Goal: Communication & Community: Answer question/provide support

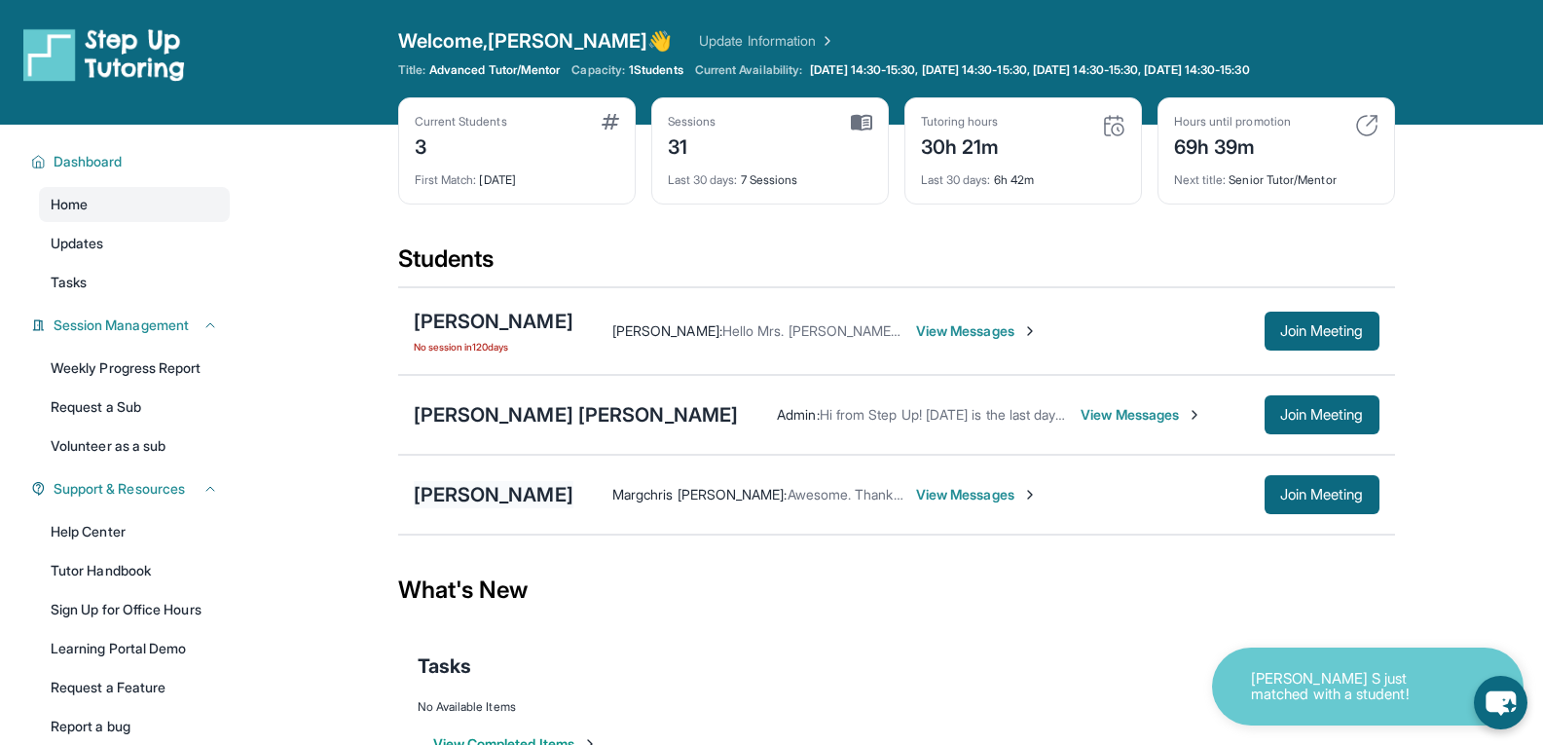
click at [486, 487] on div "[PERSON_NAME]" at bounding box center [494, 494] width 160 height 27
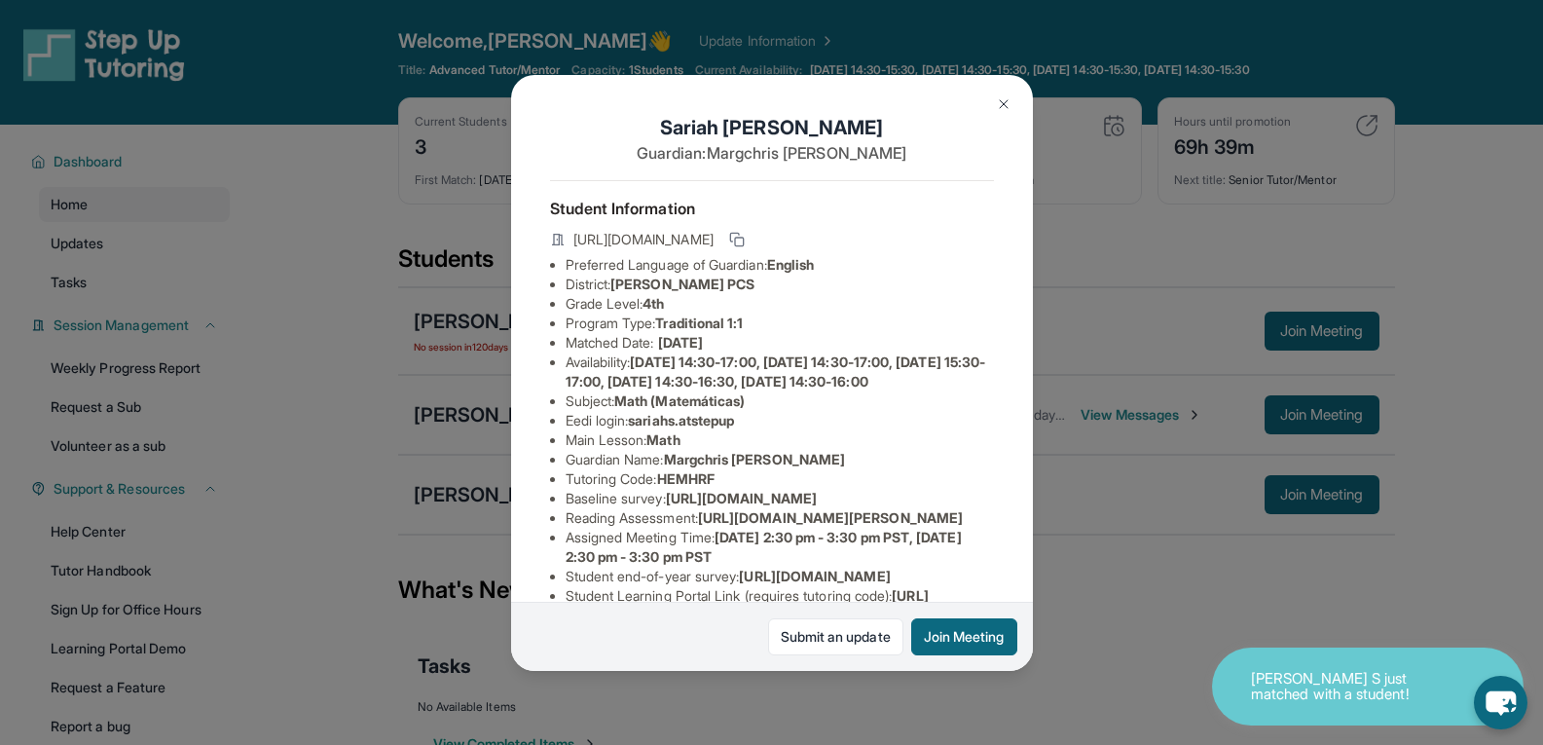
click at [721, 428] on span "sariahs.atstepup" at bounding box center [681, 420] width 106 height 17
click at [734, 428] on span "sariahs.atstepup" at bounding box center [681, 420] width 106 height 17
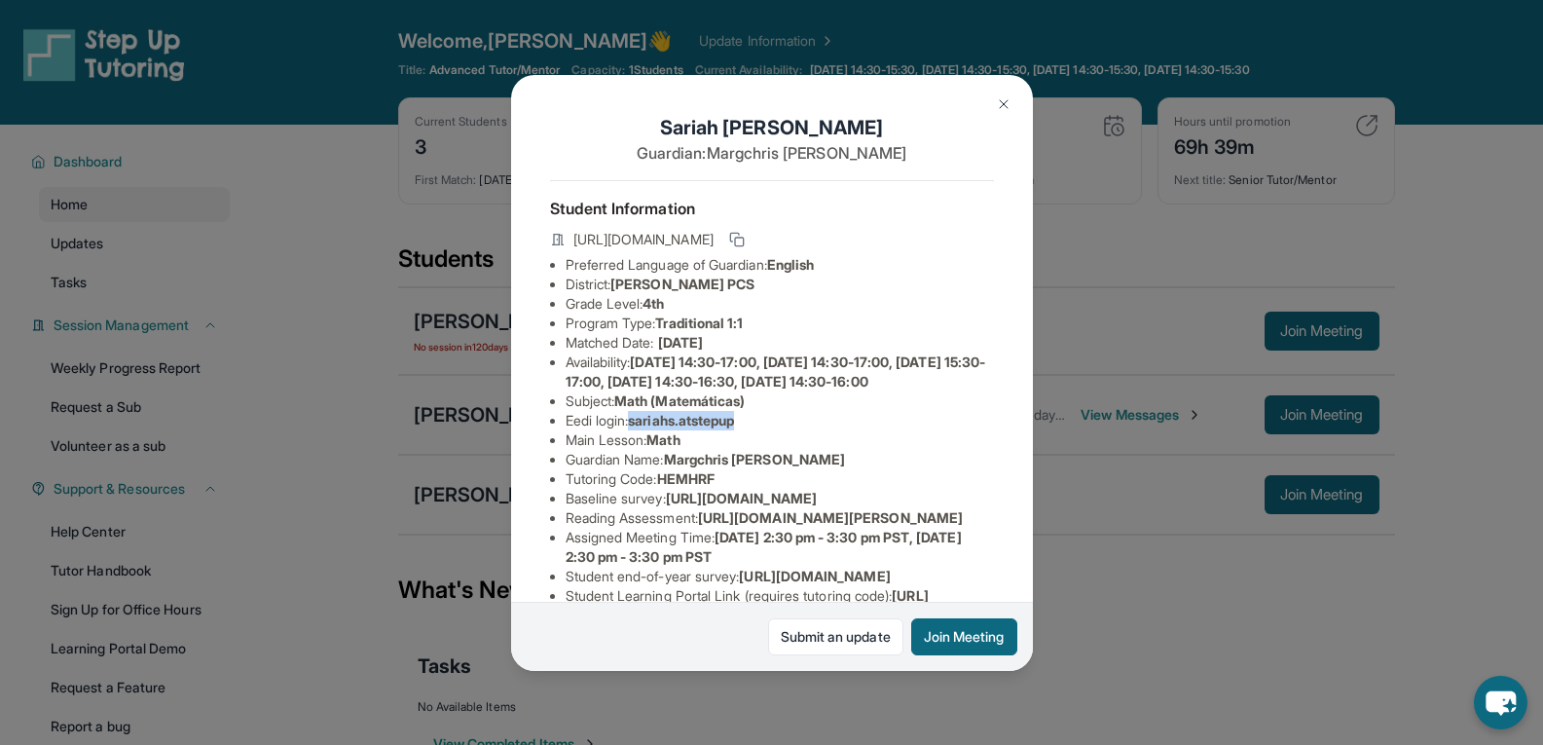
drag, startPoint x: 748, startPoint y: 454, endPoint x: 639, endPoint y: 457, distance: 109.1
click at [639, 428] on span "sariahs.atstepup" at bounding box center [681, 420] width 106 height 17
copy span "sariahs.atstepup"
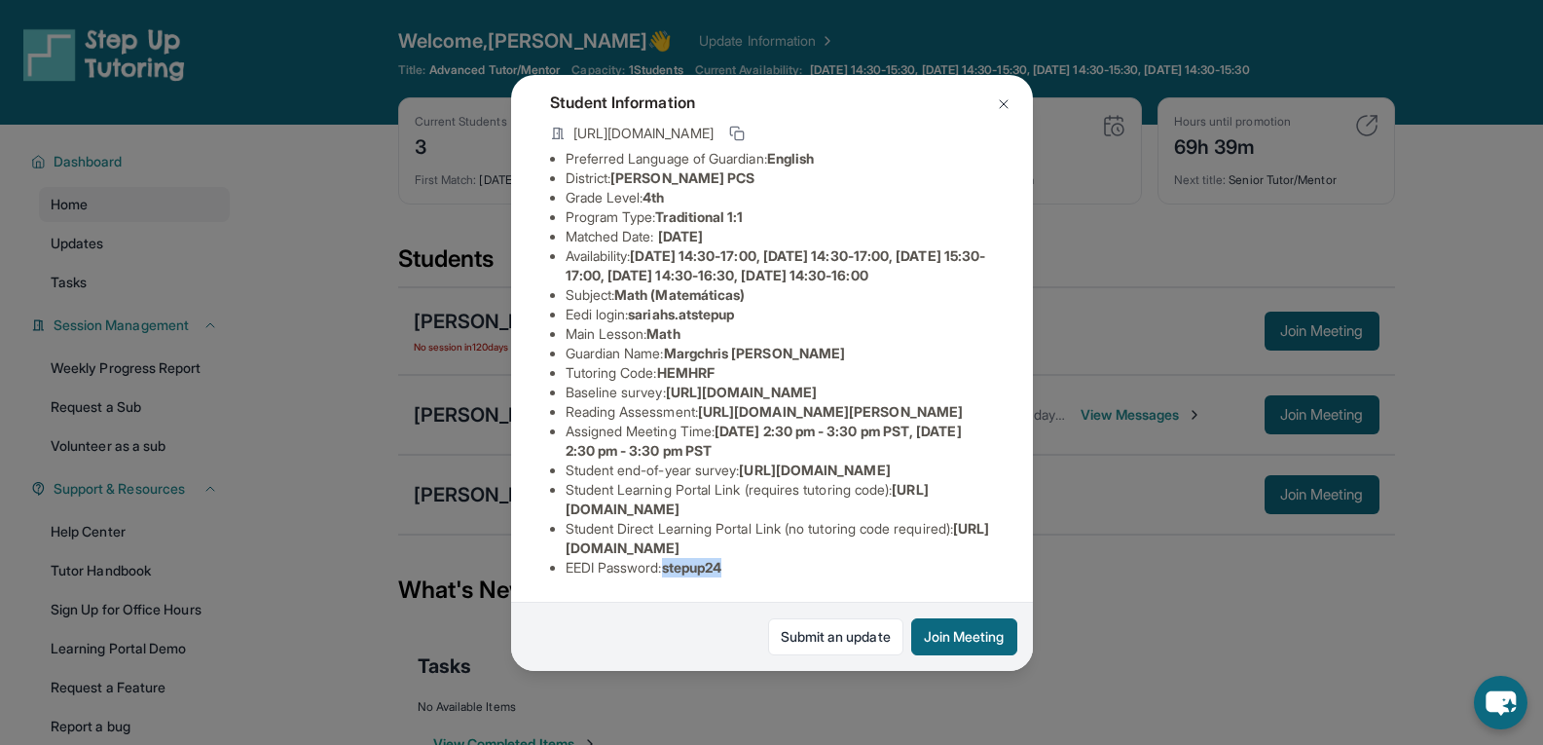
drag, startPoint x: 672, startPoint y: 552, endPoint x: 751, endPoint y: 556, distance: 78.9
click at [751, 558] on li "EEDI Password : stepup24" at bounding box center [780, 567] width 428 height 19
copy span "stepup24"
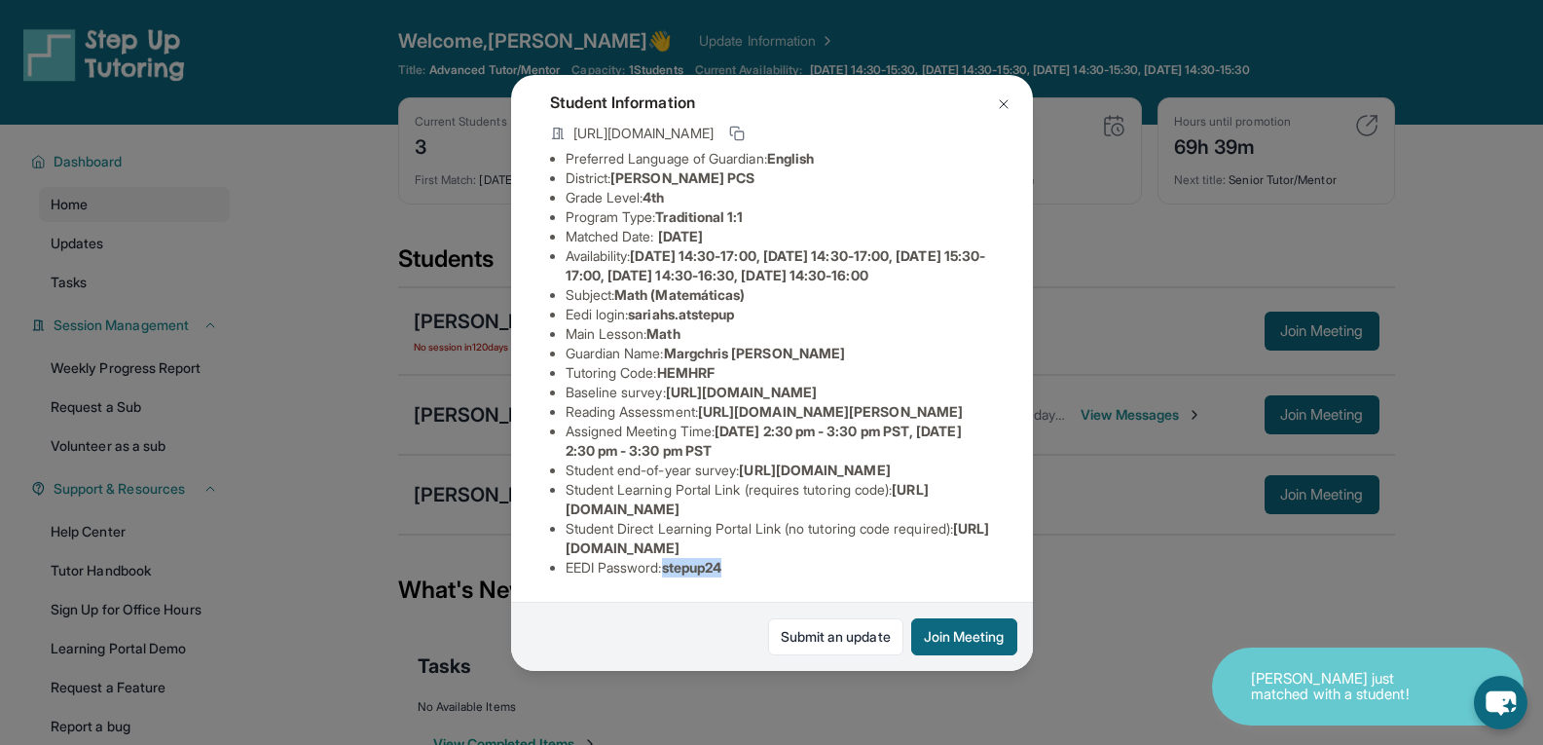
click at [1008, 99] on img at bounding box center [1004, 104] width 16 height 16
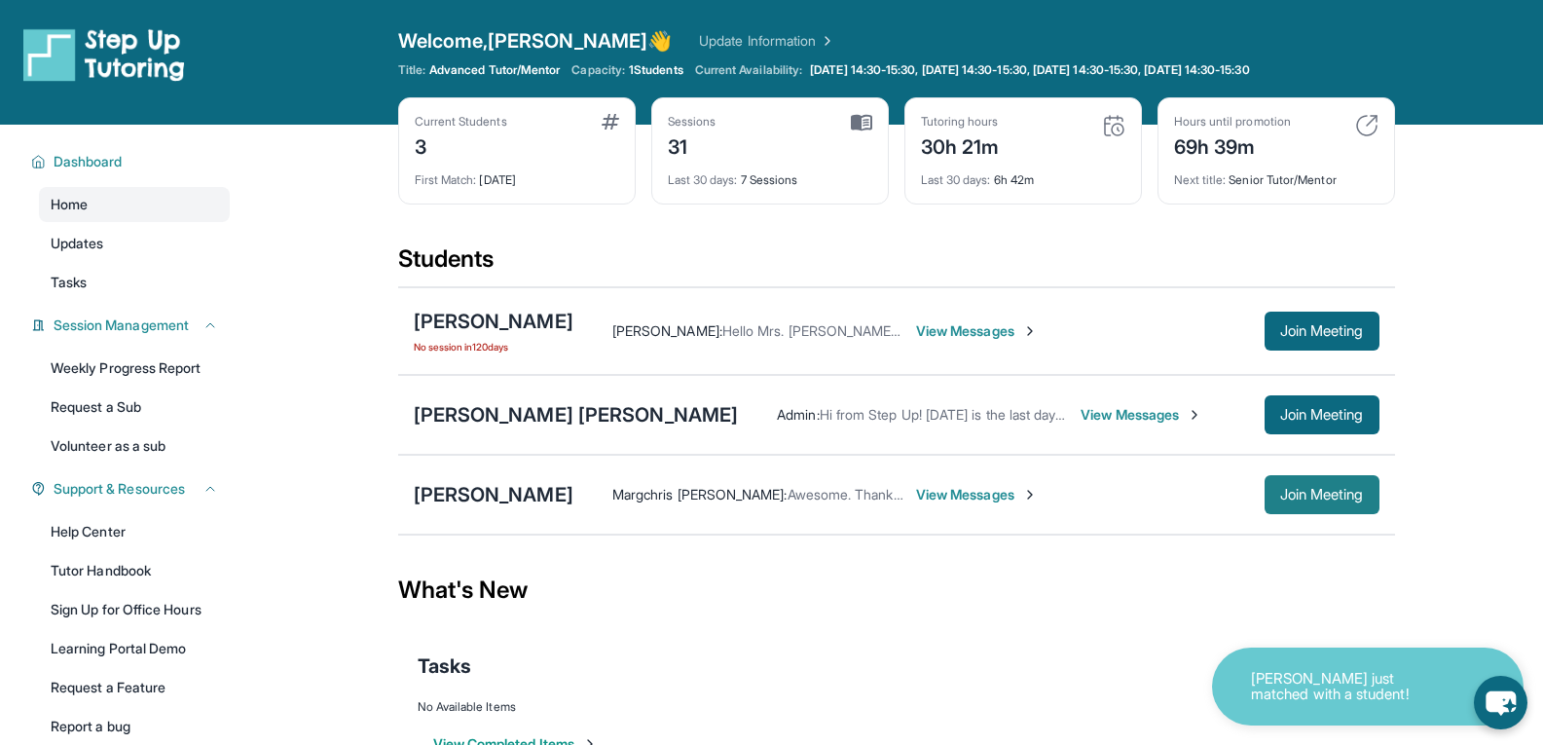
click at [1343, 496] on span "Join Meeting" at bounding box center [1322, 495] width 84 height 12
